Goal: Task Accomplishment & Management: Use online tool/utility

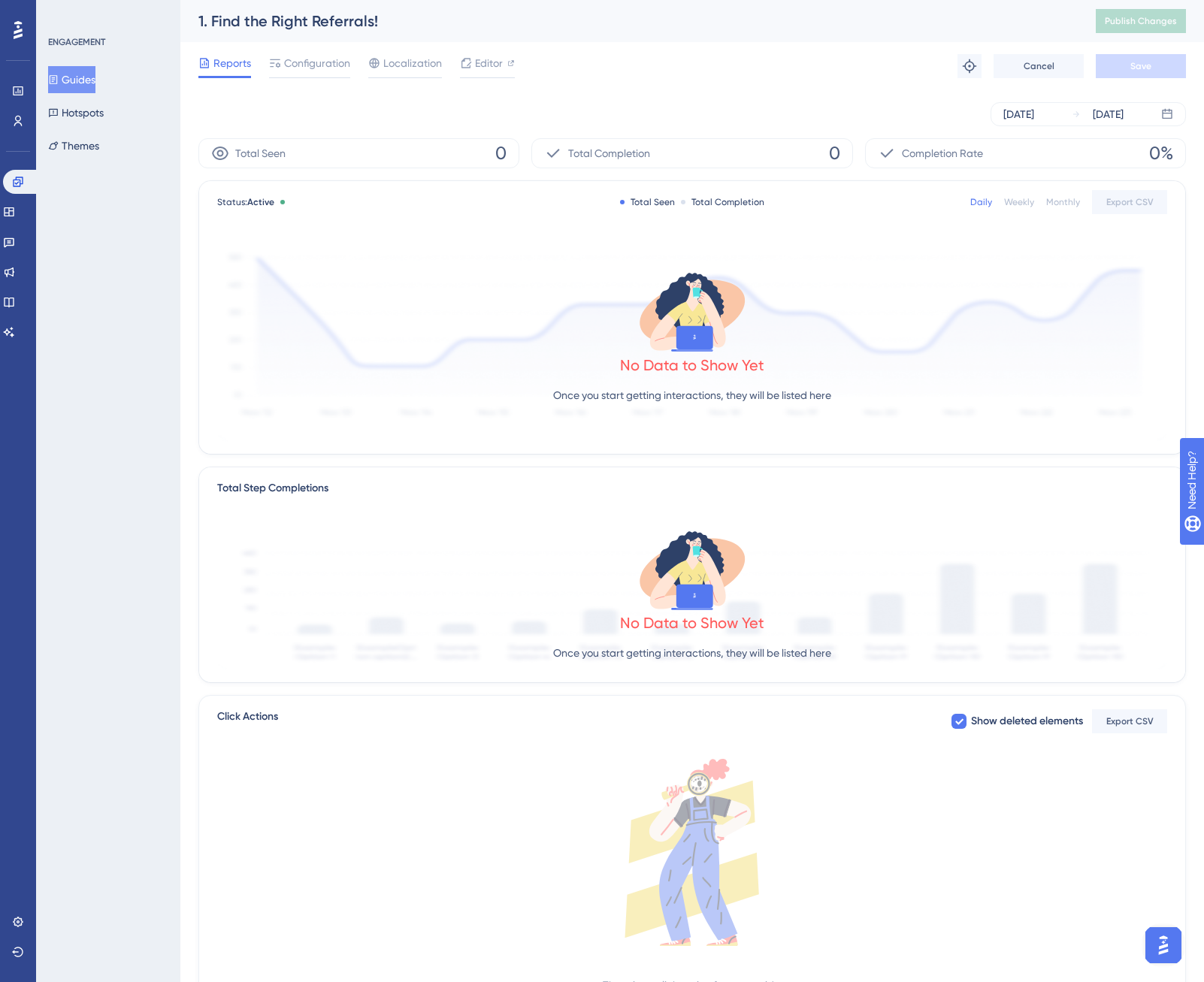
click at [69, 76] on button "Guides" at bounding box center [72, 79] width 48 height 27
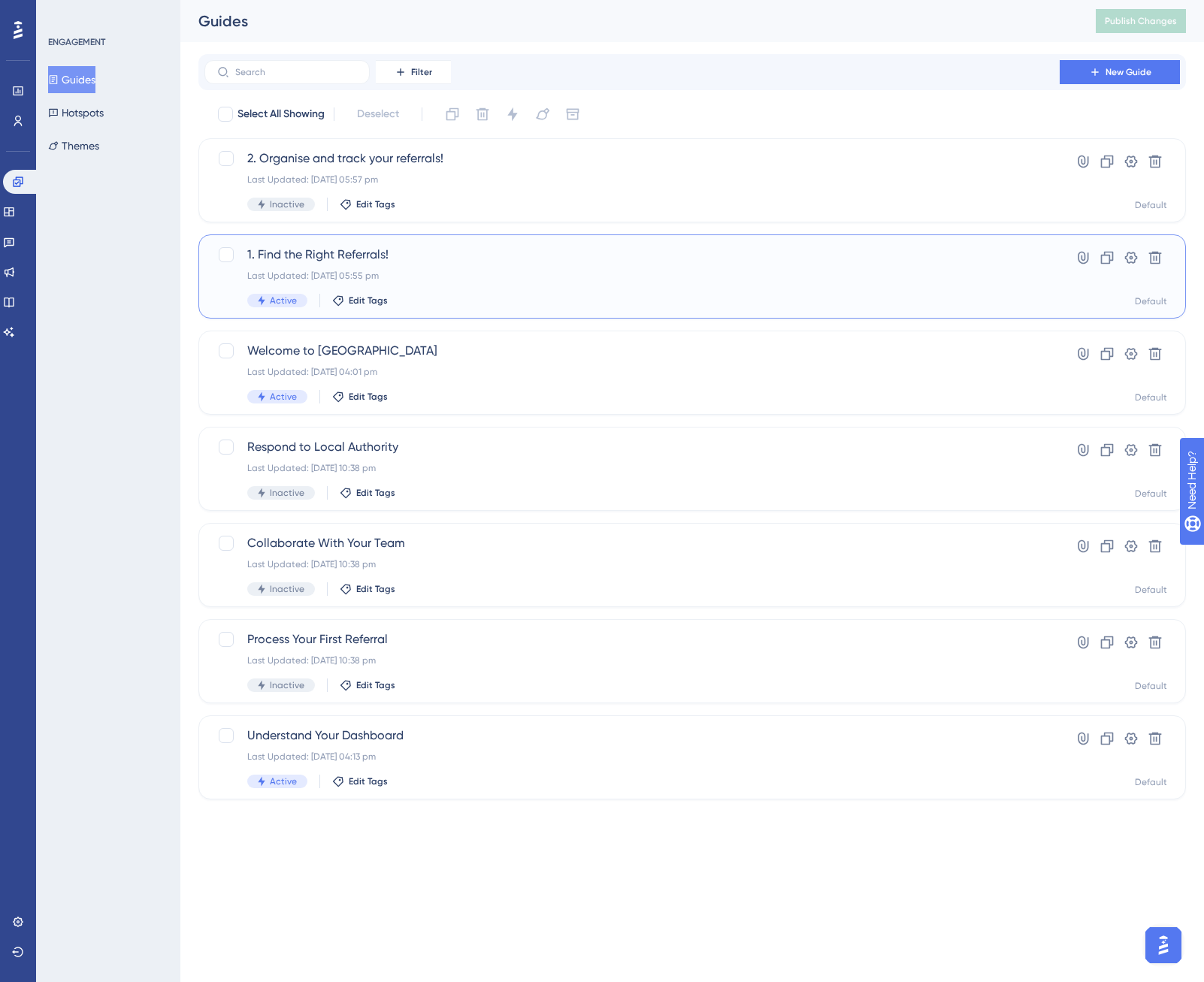
click at [348, 259] on span "1. Find the Right Referrals!" at bounding box center [632, 255] width 769 height 18
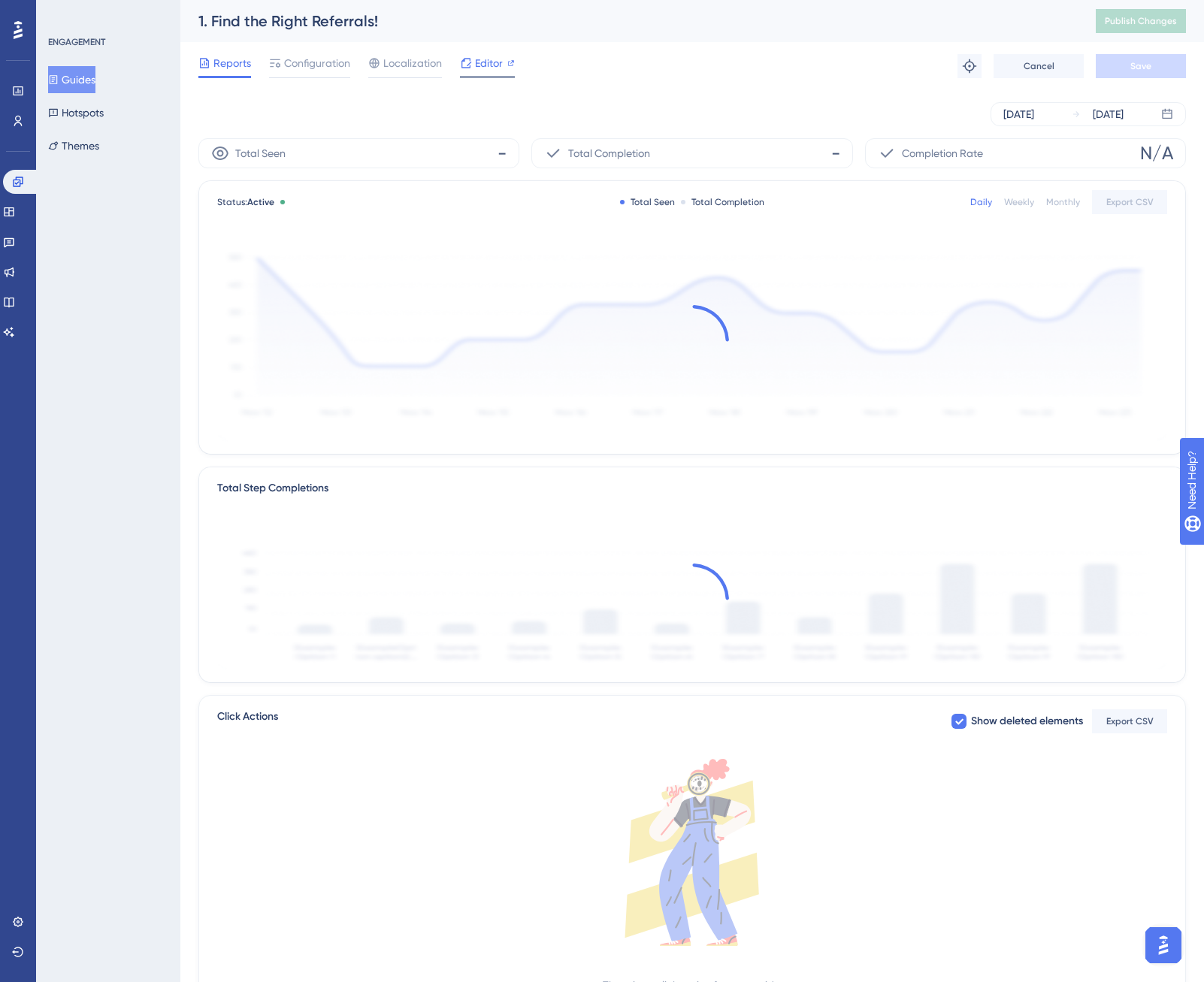
click at [484, 66] on span "Editor" at bounding box center [489, 63] width 28 height 18
